Goal: Information Seeking & Learning: Understand process/instructions

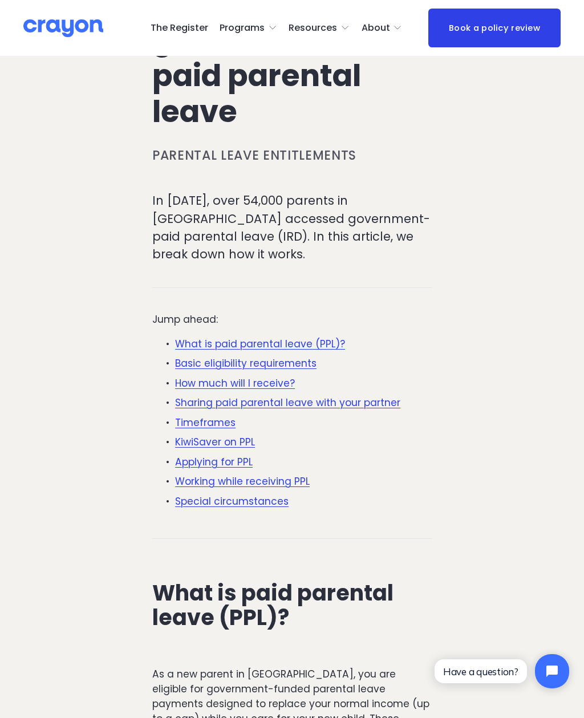
scroll to position [120, 0]
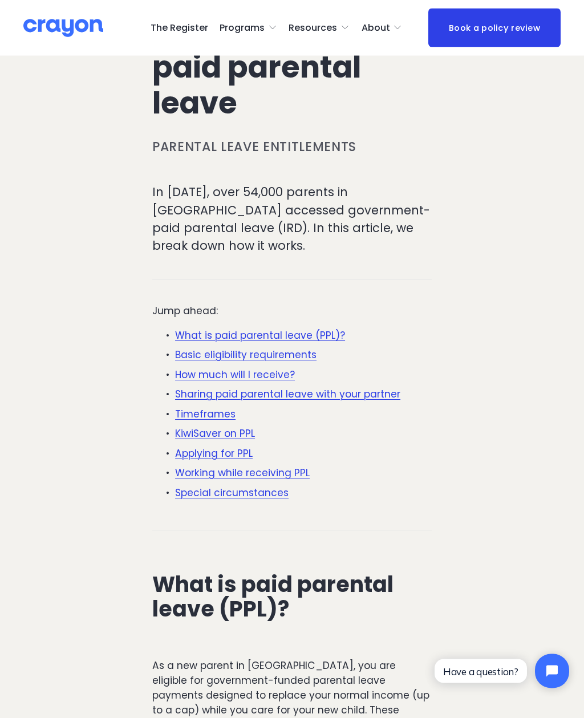
click at [189, 350] on link "Basic eligibility requirements" at bounding box center [245, 355] width 141 height 14
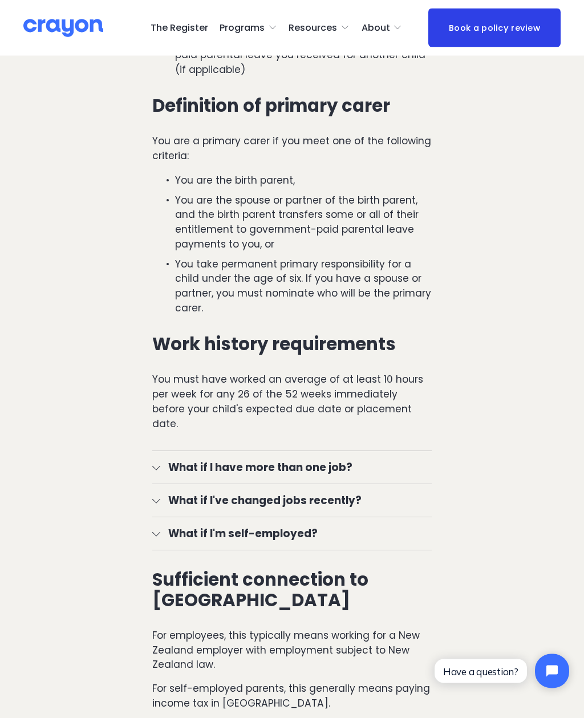
scroll to position [1271, 0]
click at [161, 492] on span "What if I've changed jobs recently?" at bounding box center [295, 499] width 271 height 15
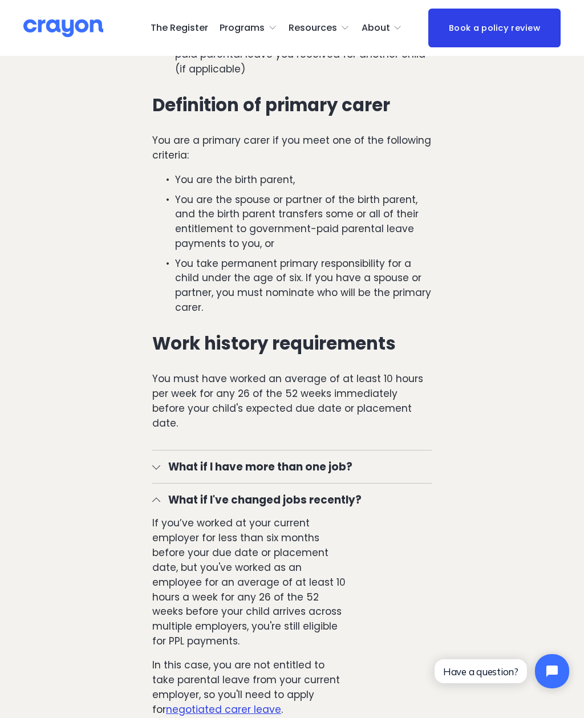
click at [149, 440] on div "What if I have more than one job? Good news! It doesn't matter how many employe…" at bounding box center [291, 608] width 299 height 337
click at [162, 483] on button "What if I've changed jobs recently?" at bounding box center [291, 499] width 279 height 32
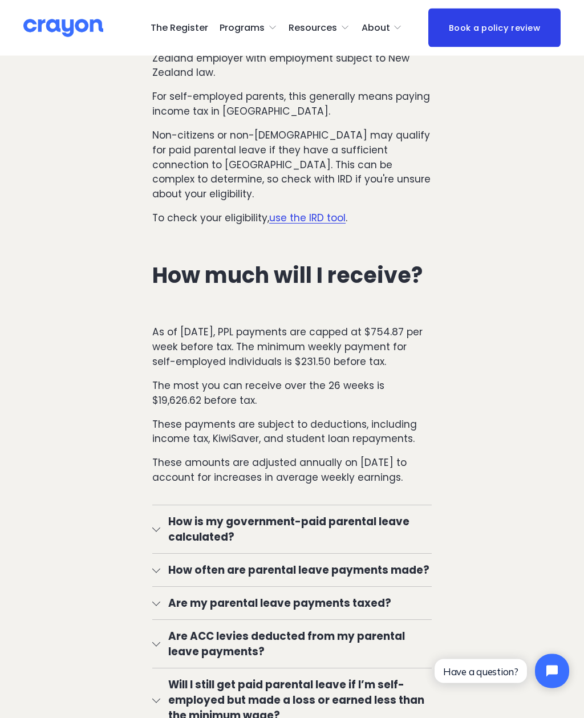
scroll to position [1862, 0]
click at [161, 514] on span "How is my government-paid parental leave calculated?" at bounding box center [295, 529] width 271 height 31
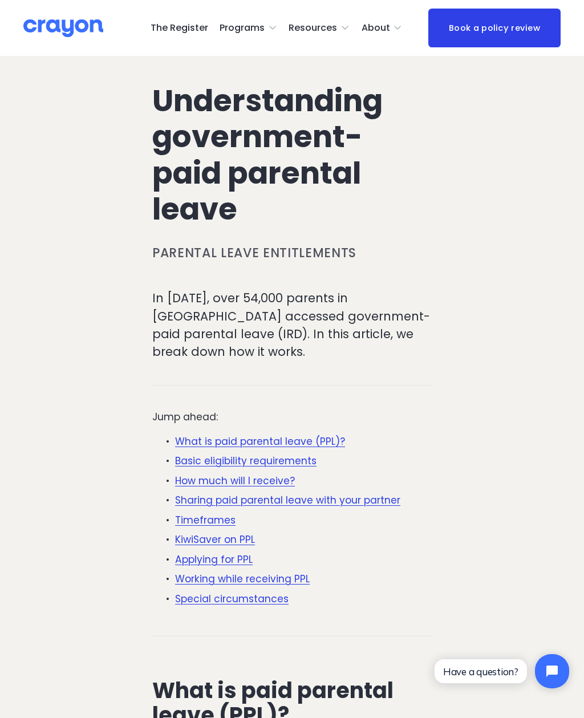
scroll to position [0, 0]
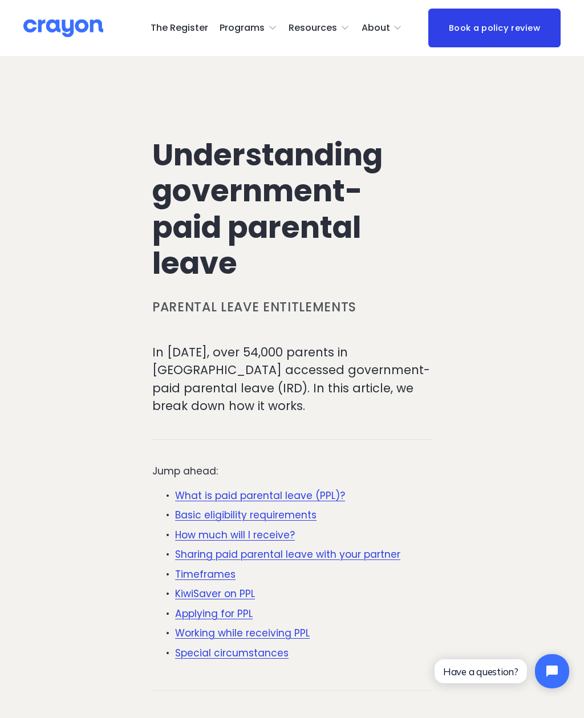
click at [0, 0] on button "Open Menu Close Menu" at bounding box center [0, 0] width 0 height 0
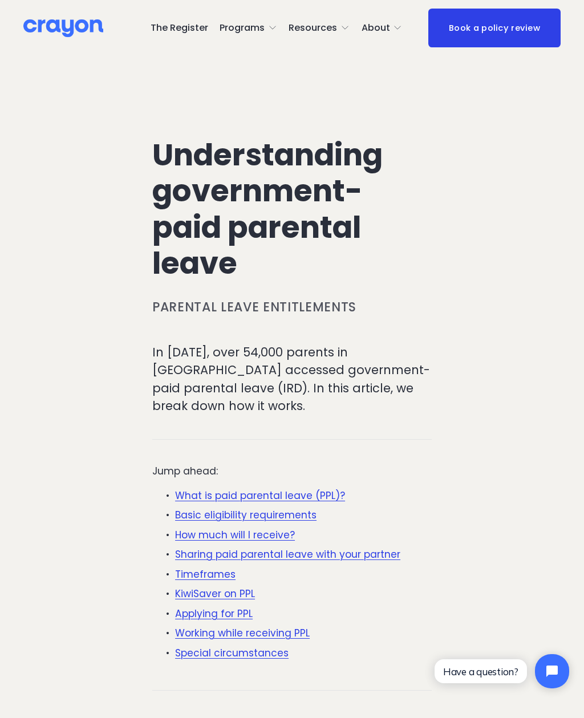
click at [369, 250] on link "The Register" at bounding box center [292, 244] width 216 height 35
